Goal: Information Seeking & Learning: Learn about a topic

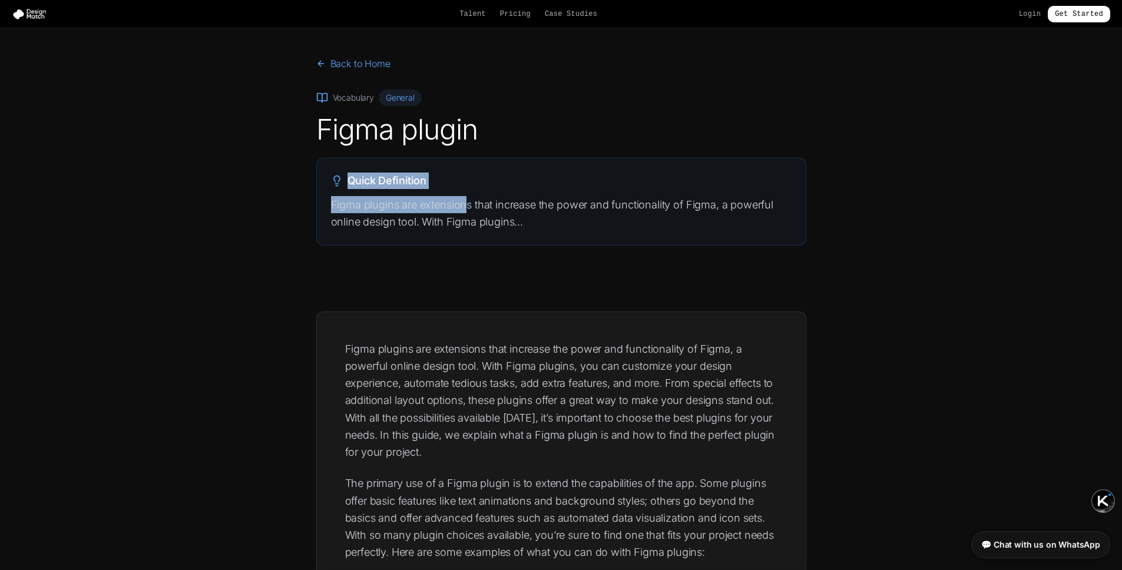
drag, startPoint x: 460, startPoint y: 209, endPoint x: 183, endPoint y: 176, distance: 278.7
click at [183, 176] on section "Back to Home Vocabulary General Figma plugin Quick Definition Figma plugins are…" at bounding box center [561, 160] width 1122 height 264
click at [182, 175] on section "Back to Home Vocabulary General Figma plugin Quick Definition Figma plugins are…" at bounding box center [561, 160] width 1122 height 264
click at [35, 13] on img at bounding box center [32, 14] width 40 height 12
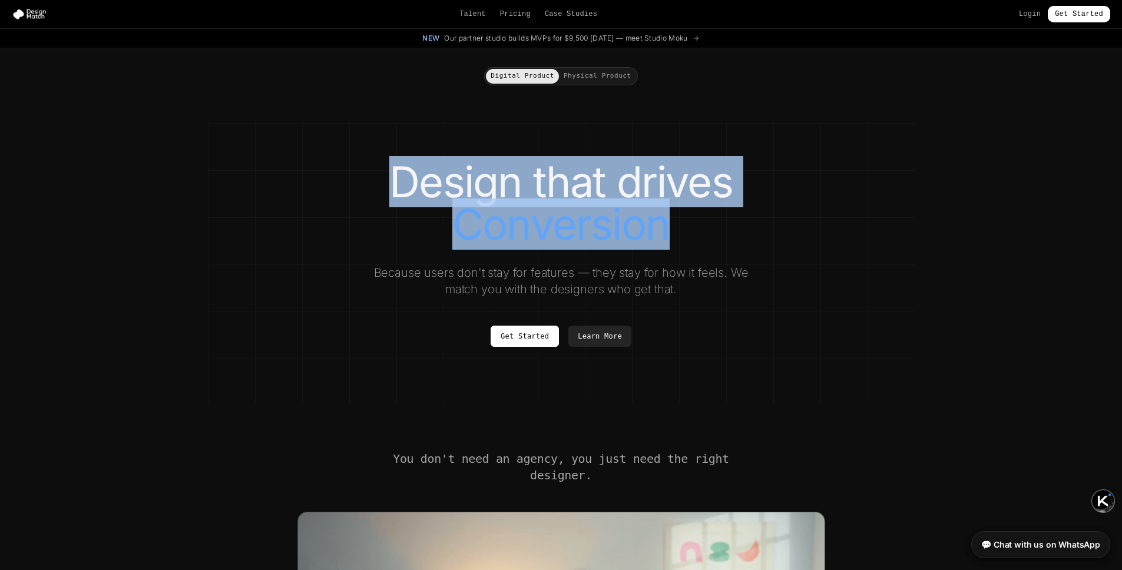
drag, startPoint x: 695, startPoint y: 239, endPoint x: 246, endPoint y: 181, distance: 453.1
click at [246, 181] on div "Design that drives Conversion Because users don't stay for features — they stay…" at bounding box center [561, 254] width 660 height 186
click at [246, 181] on h1 "Design that drives Conversion" at bounding box center [561, 203] width 660 height 85
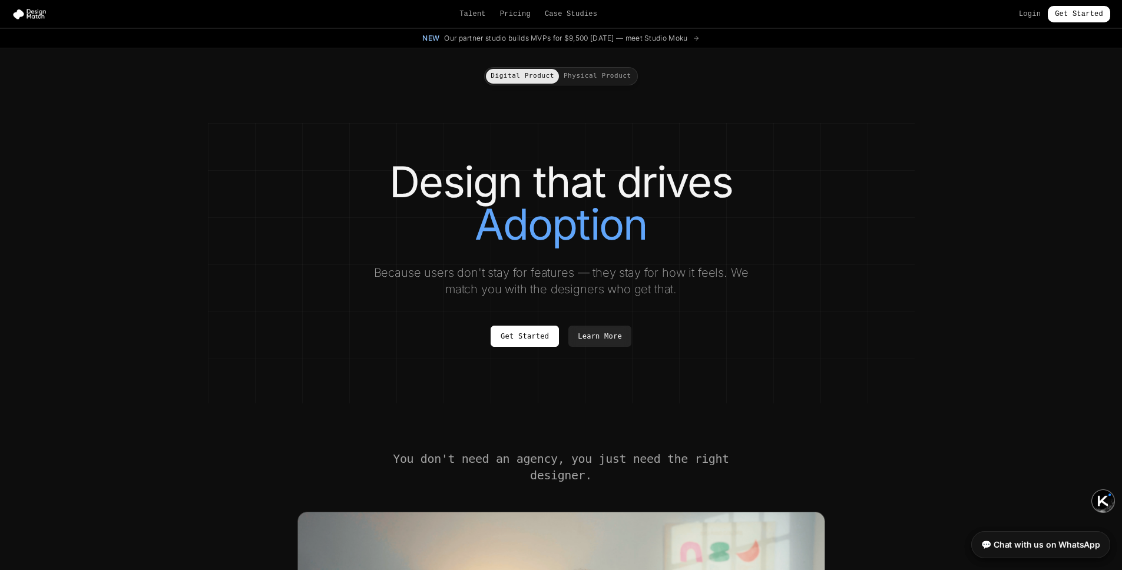
click at [541, 178] on h1 "Design that drives Adoption" at bounding box center [561, 203] width 660 height 85
